Goal: Task Accomplishment & Management: Manage account settings

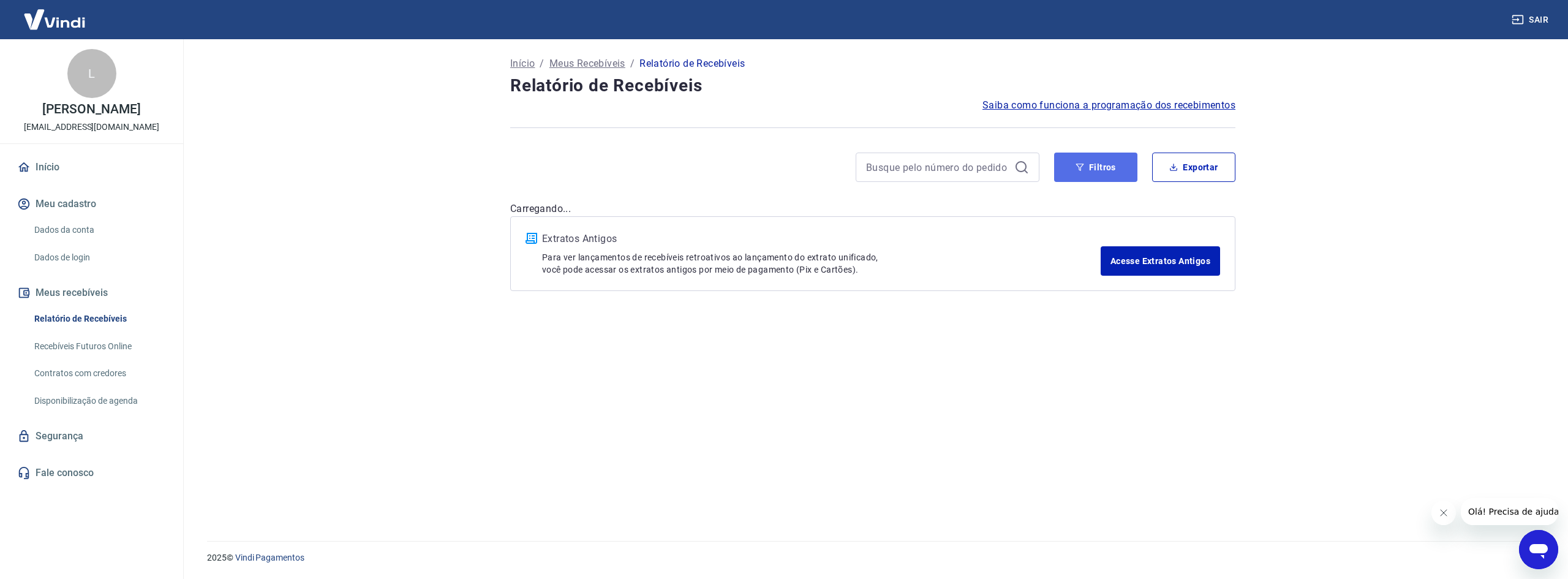
click at [836, 171] on button "Filtros" at bounding box center [1096, 167] width 83 height 29
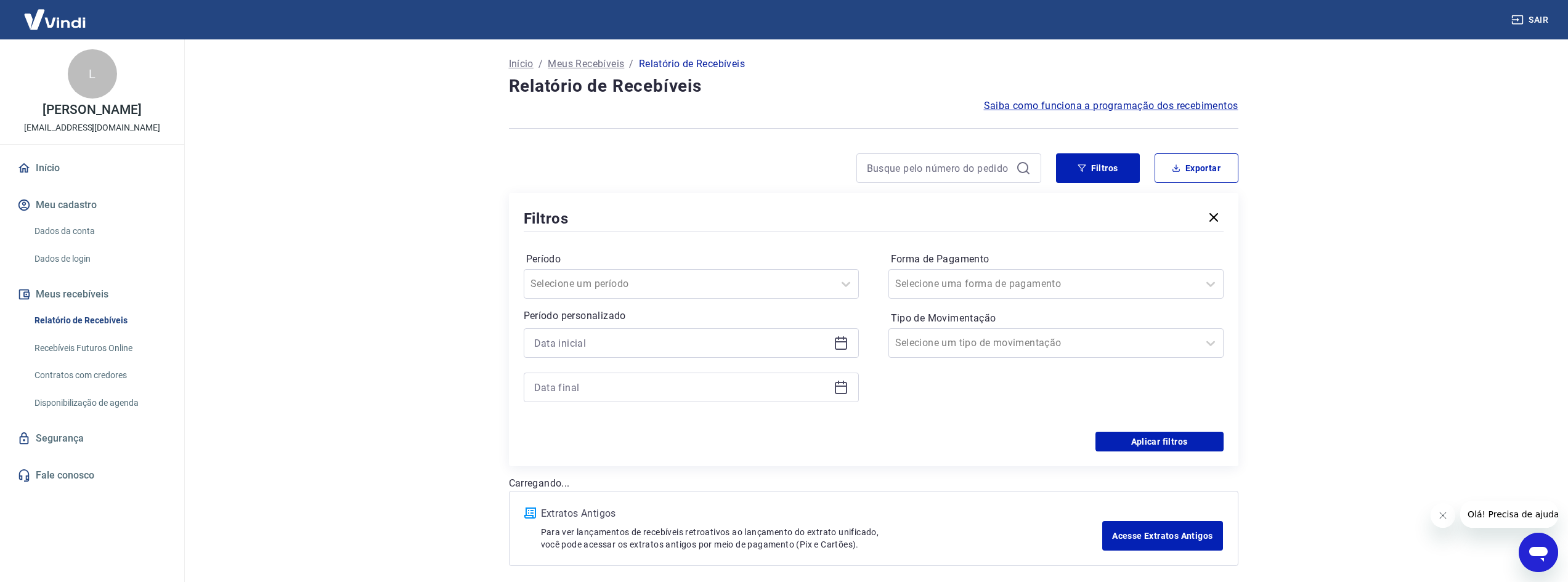
drag, startPoint x: 836, startPoint y: 333, endPoint x: 839, endPoint y: 341, distance: 8.5
click at [836, 334] on div at bounding box center [691, 343] width 335 height 30
click at [840, 344] on icon at bounding box center [840, 342] width 14 height 14
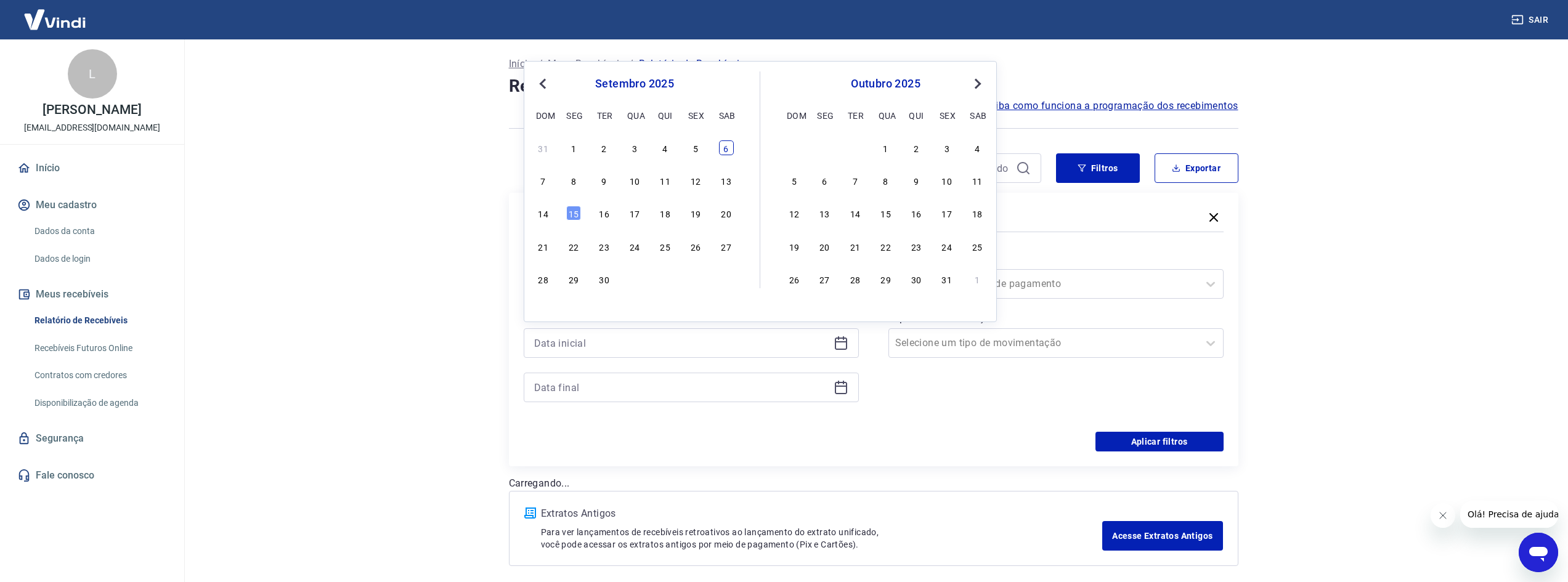
click at [723, 144] on div "6" at bounding box center [726, 147] width 14 height 14
type input "[DATE]"
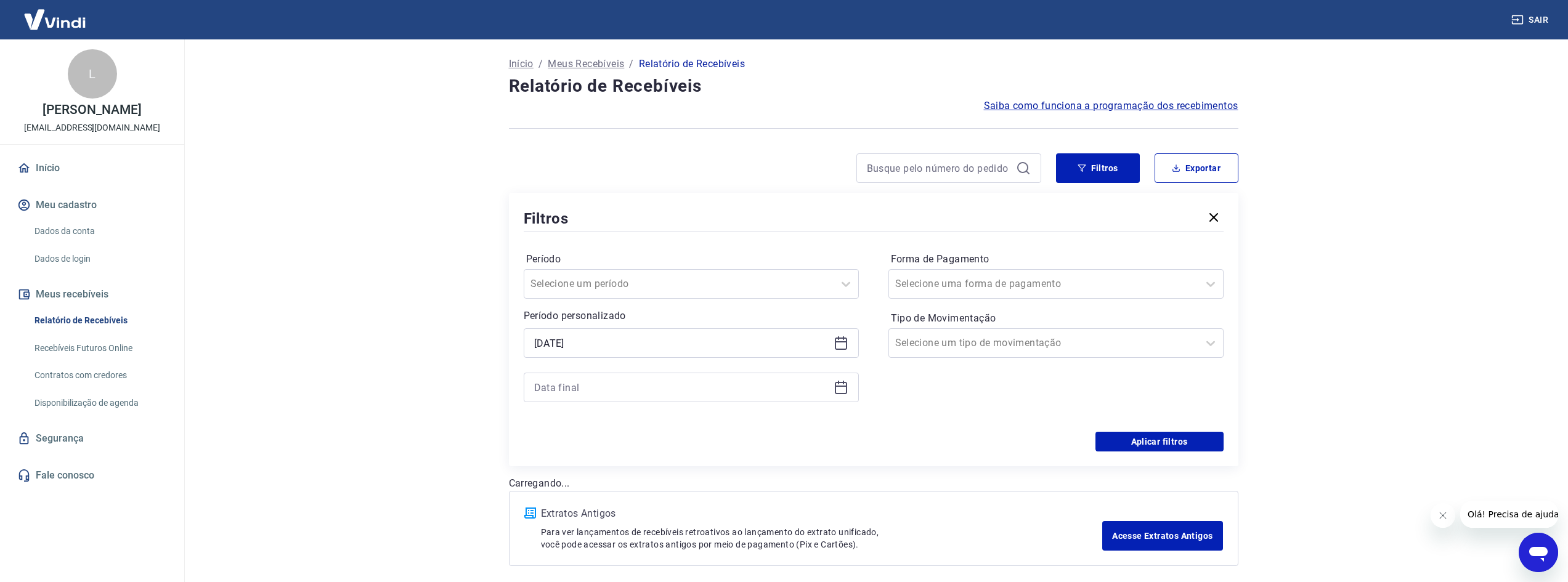
click at [834, 388] on icon at bounding box center [840, 387] width 14 height 14
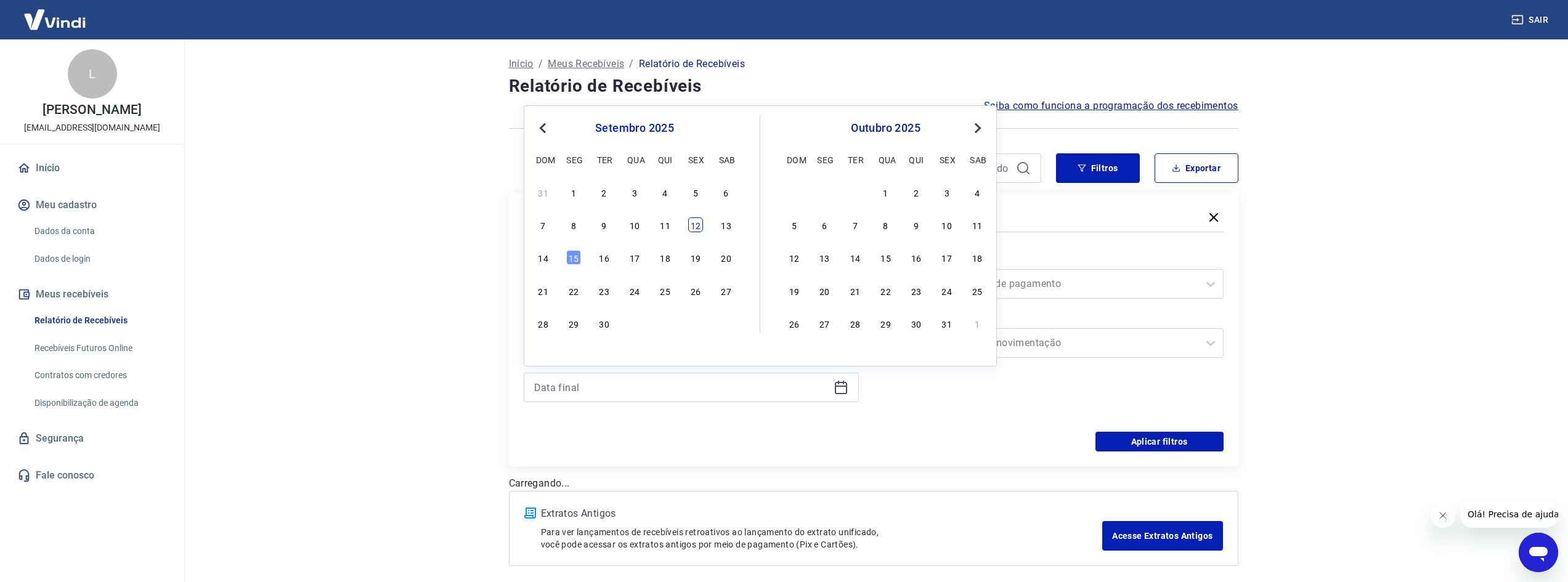
click at [691, 223] on div "12" at bounding box center [695, 225] width 14 height 14
type input "[DATE]"
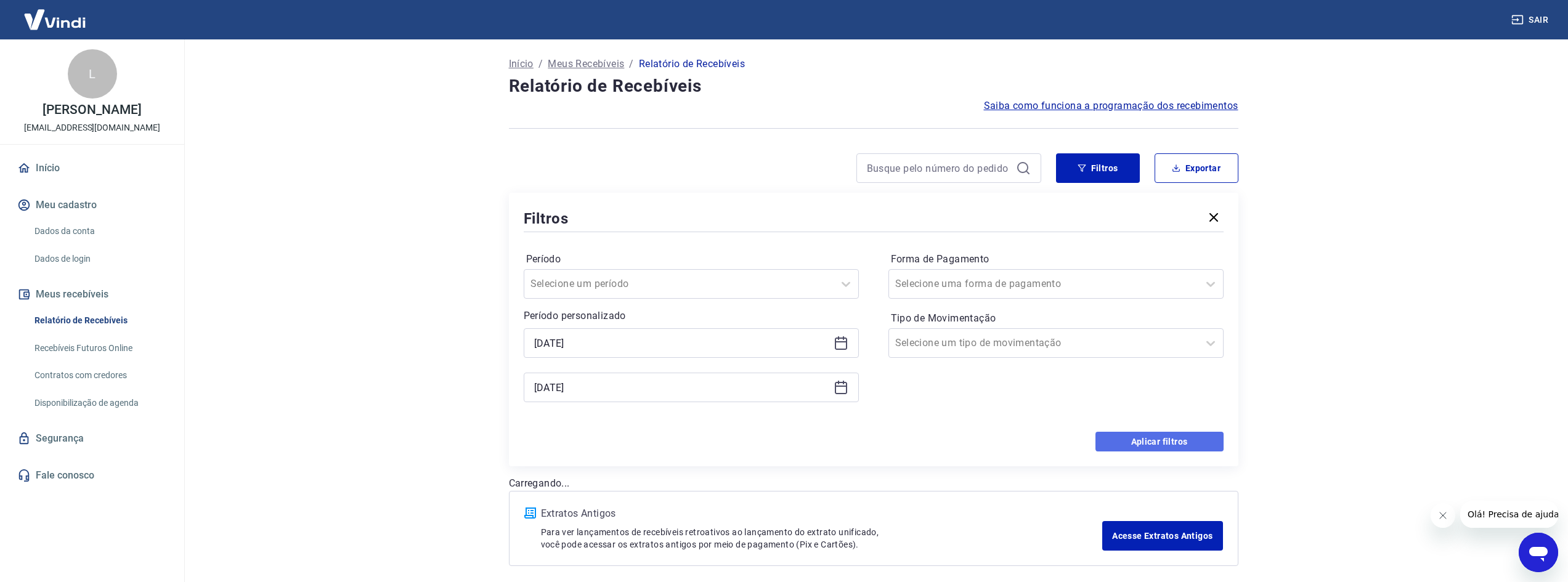
click at [841, 389] on button "Aplicar filtros" at bounding box center [1159, 442] width 128 height 20
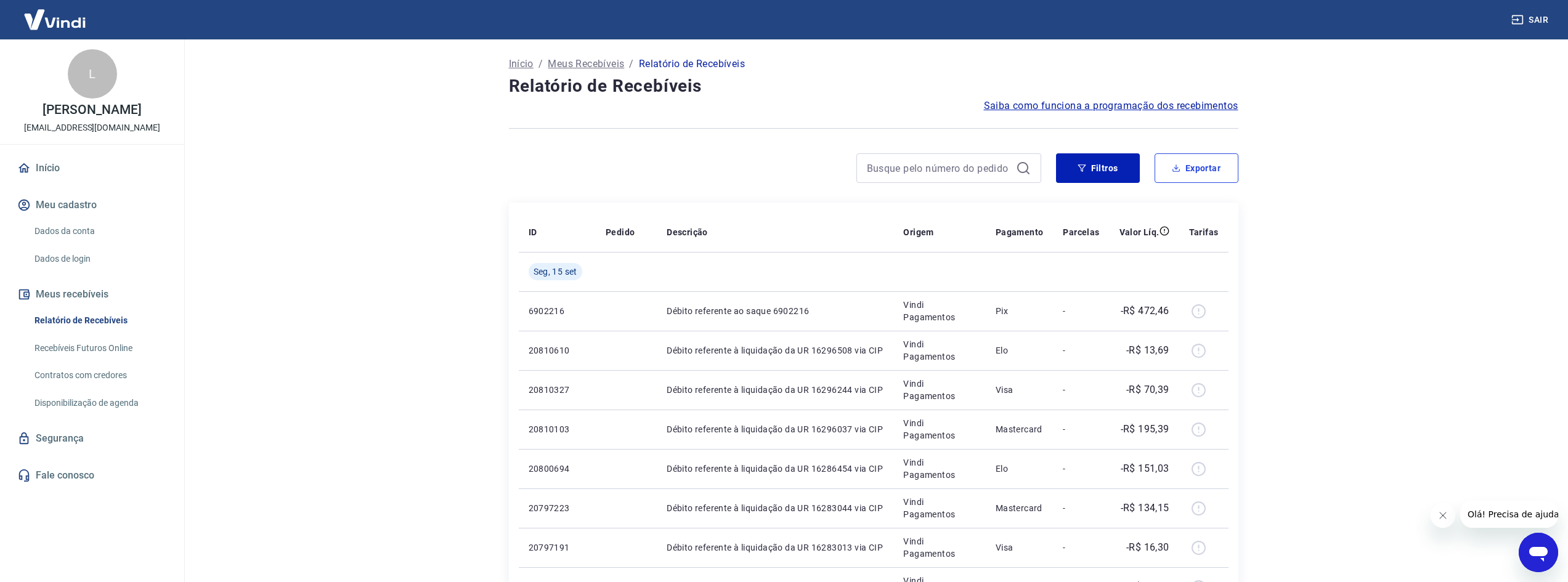
click at [841, 178] on button "Exportar" at bounding box center [1196, 168] width 83 height 30
type input "[DATE]"
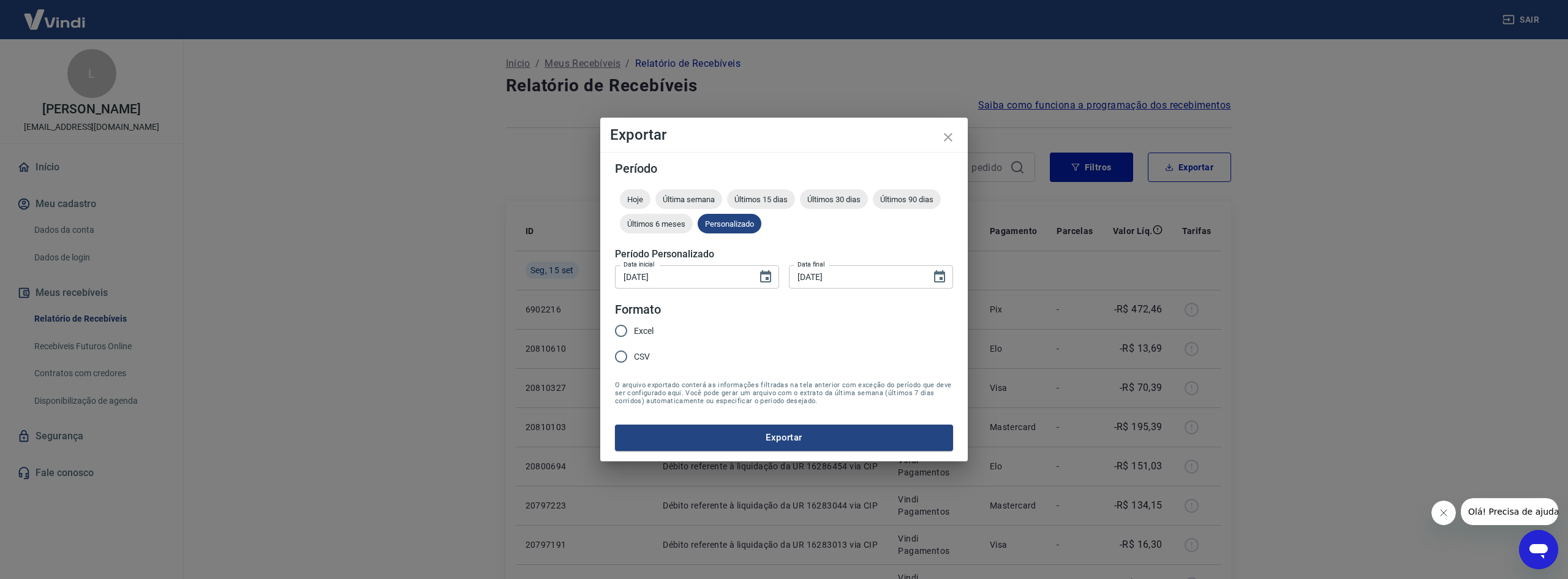
click at [630, 331] on input "Excel" at bounding box center [621, 331] width 26 height 26
radio input "true"
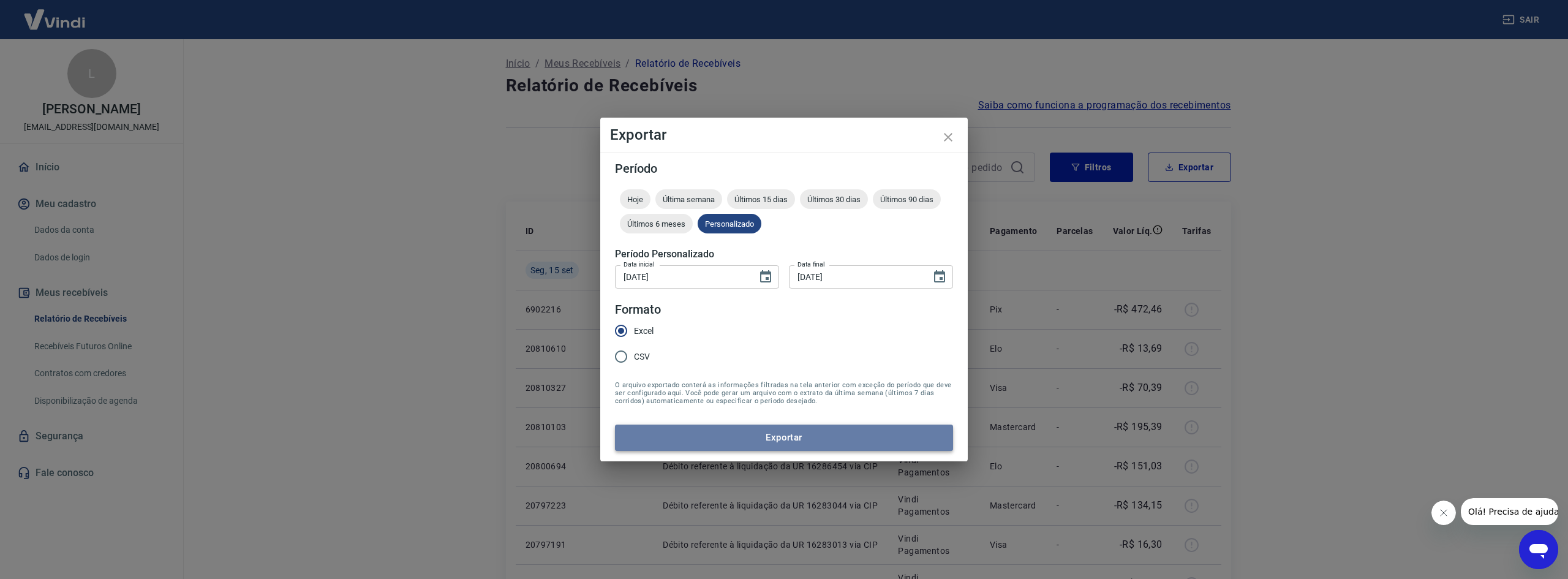
click at [724, 387] on button "Exportar" at bounding box center [784, 438] width 338 height 26
